Goal: Find specific page/section: Find specific page/section

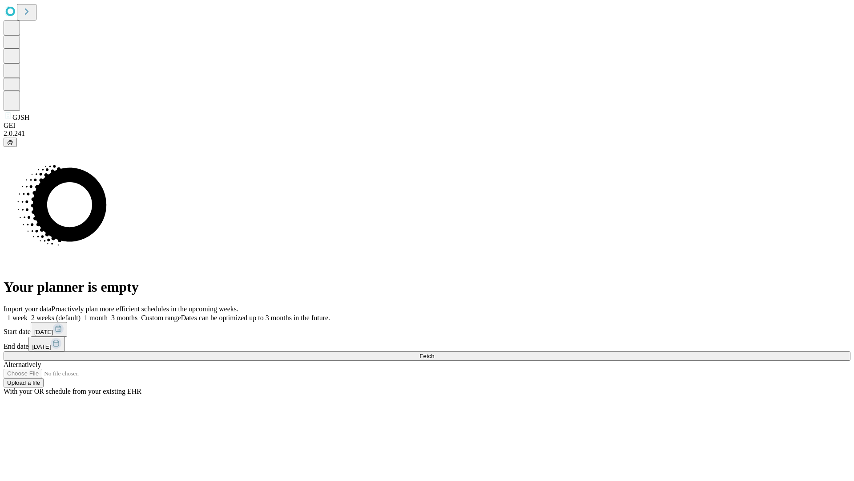
click at [434, 352] on span "Fetch" at bounding box center [427, 355] width 15 height 7
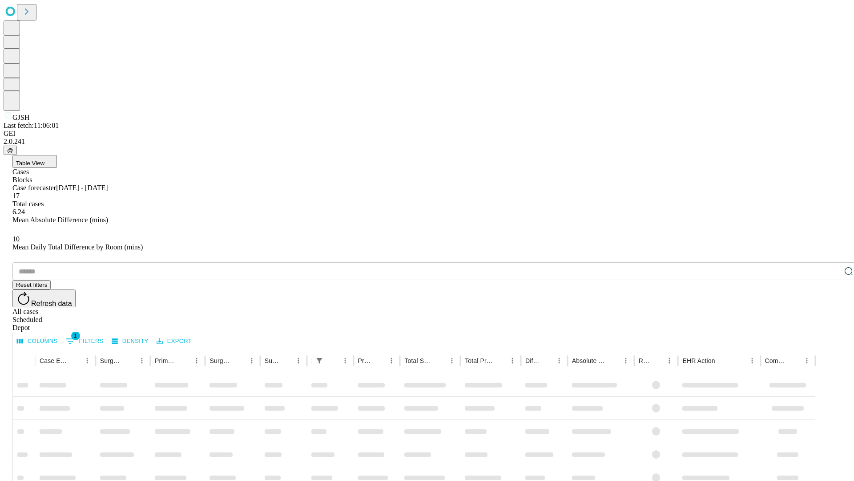
click at [831, 324] on div "Depot" at bounding box center [435, 328] width 847 height 8
